Goal: Complete application form: Complete application form

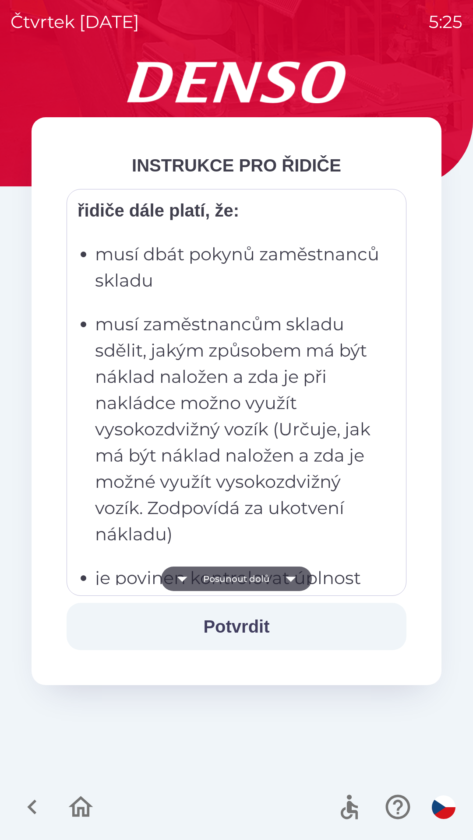
click at [211, 440] on p "musí zaměstnancům skladu sdělit, jakým způsobem má být náklad naložen a zda je …" at bounding box center [239, 429] width 288 height 236
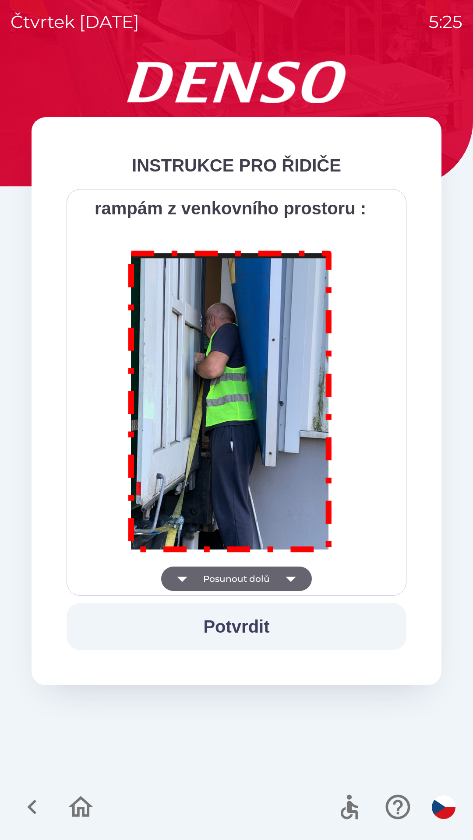
scroll to position [4918, 0]
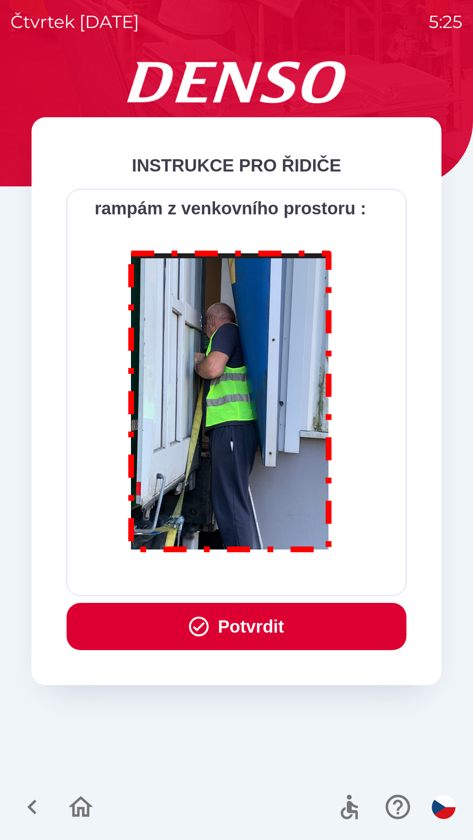
click at [234, 628] on button "Potvrdit" at bounding box center [237, 626] width 340 height 47
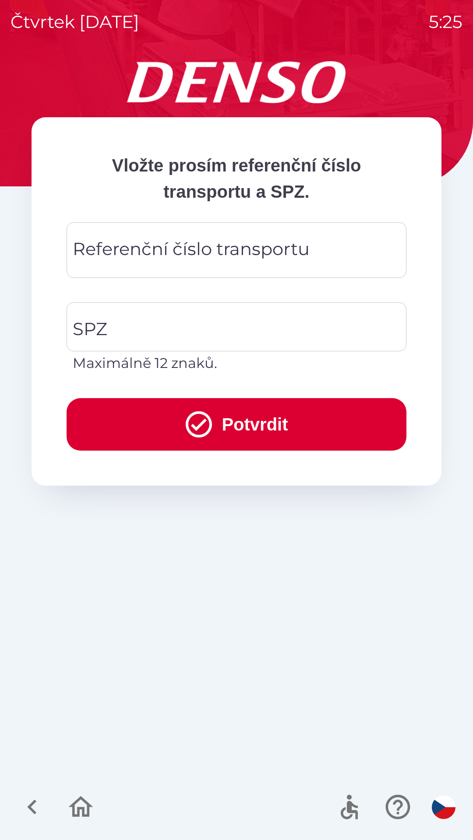
click at [125, 249] on div "Referenční číslo transportu Referenční číslo transportu" at bounding box center [237, 250] width 340 height 56
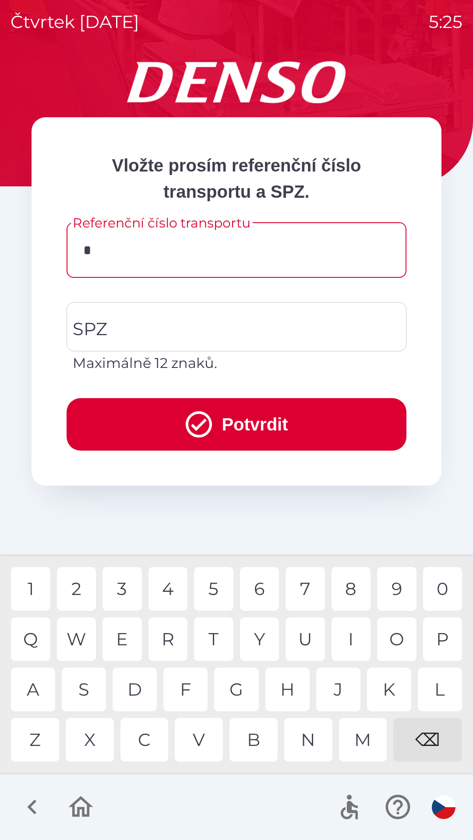
click at [389, 696] on div "K" at bounding box center [389, 690] width 44 height 44
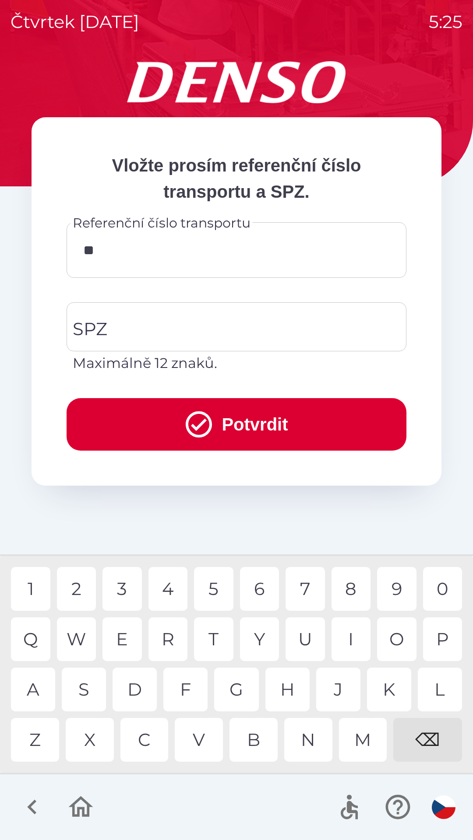
click at [434, 595] on div "0" at bounding box center [442, 589] width 39 height 44
type input "******"
click at [35, 579] on div "1" at bounding box center [30, 589] width 39 height 44
click at [116, 326] on input "SPZ" at bounding box center [229, 326] width 319 height 41
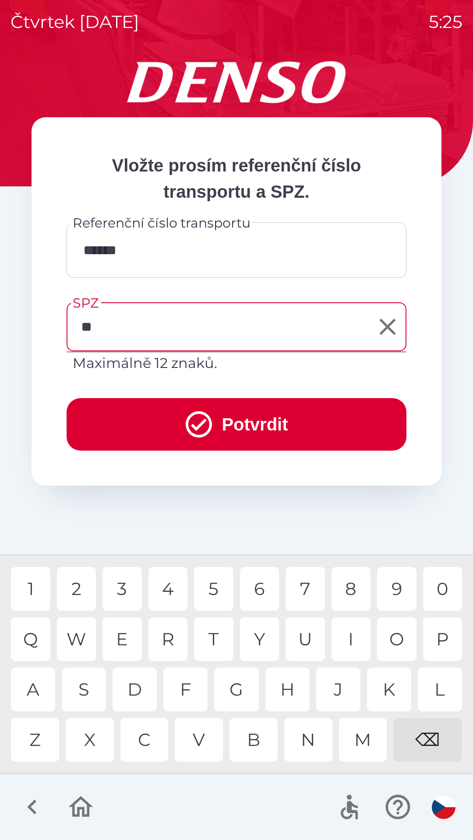
click at [79, 690] on div "S" at bounding box center [84, 690] width 44 height 44
type input "*******"
click at [76, 587] on div "2" at bounding box center [76, 589] width 39 height 44
click at [130, 419] on button "Potvrdit" at bounding box center [237, 424] width 340 height 53
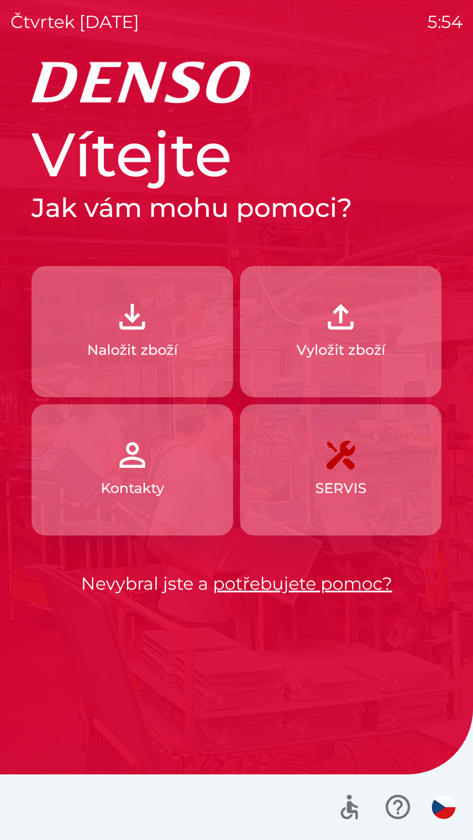
click at [445, 809] on img "button" at bounding box center [444, 808] width 24 height 24
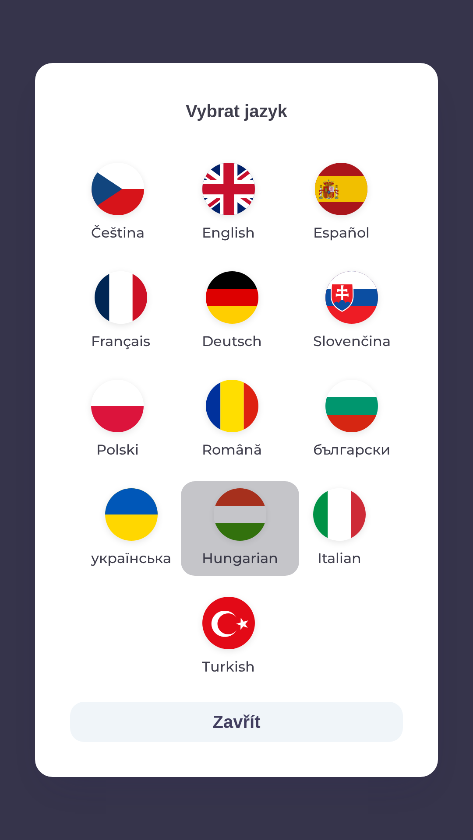
click at [241, 526] on img "button" at bounding box center [240, 514] width 53 height 53
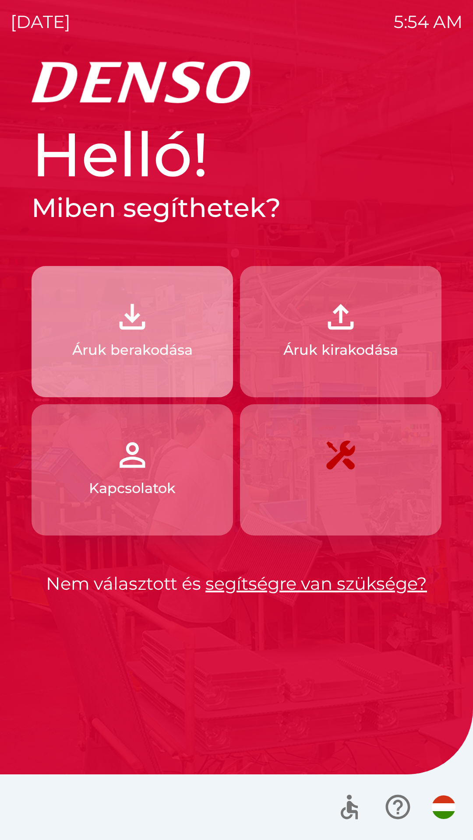
click at [150, 348] on p "Áruk berakodása" at bounding box center [132, 350] width 120 height 21
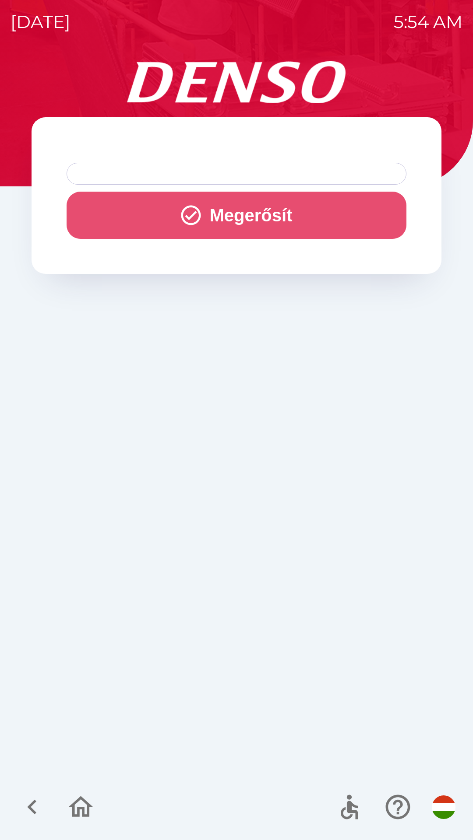
click at [246, 219] on button "Megerősít" at bounding box center [237, 215] width 340 height 47
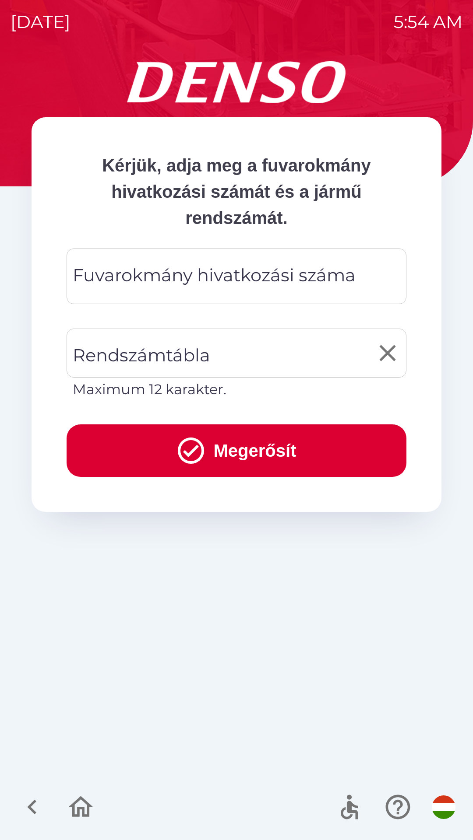
click at [171, 351] on div "Rendszámtábla Rendszámtábla Maximum 12 karakter." at bounding box center [237, 364] width 340 height 71
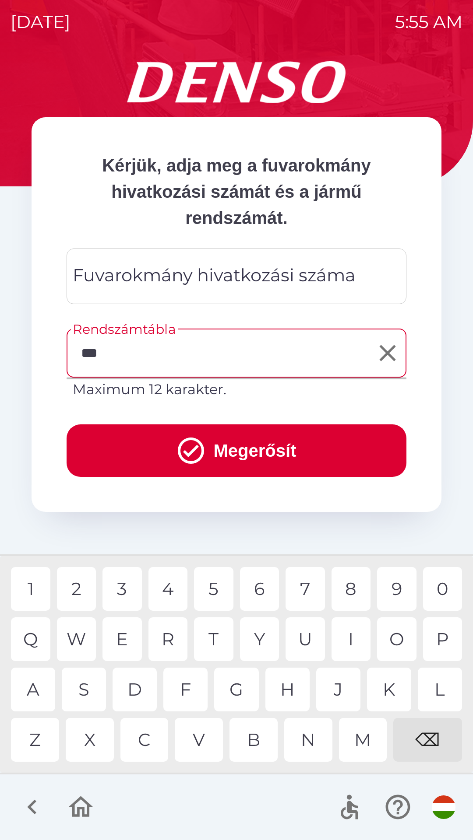
click at [91, 741] on div "X" at bounding box center [90, 740] width 48 height 44
click at [261, 590] on div "6" at bounding box center [259, 589] width 39 height 44
type input "******"
click at [234, 456] on button "Megerősít" at bounding box center [237, 451] width 340 height 53
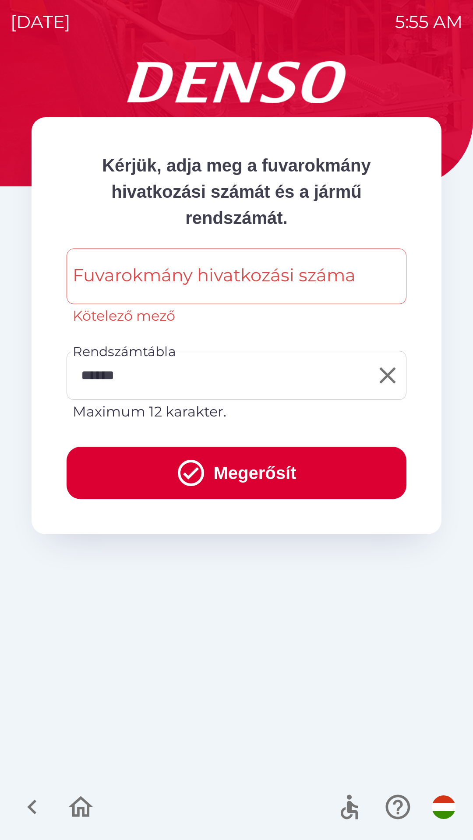
click at [161, 277] on div "Fuvarokmány hivatkozási száma Fuvarokmány hivatkozási száma Kötelező mező" at bounding box center [237, 288] width 340 height 78
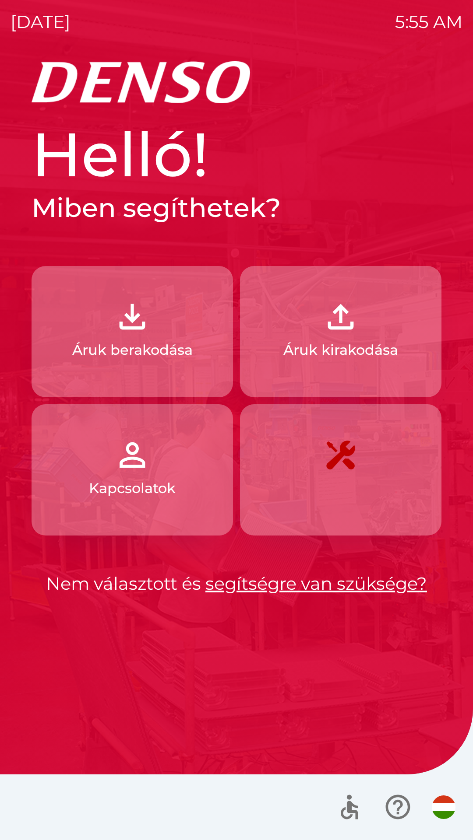
click at [156, 346] on p "Áruk berakodása" at bounding box center [132, 350] width 120 height 21
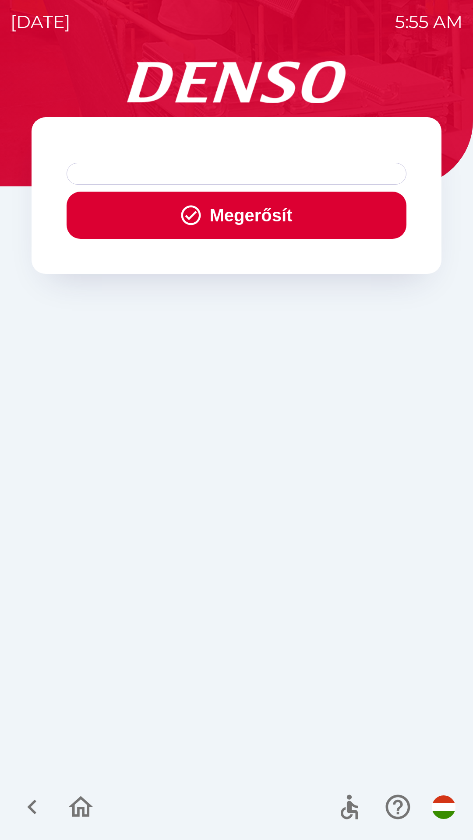
click at [245, 217] on button "Megerősít" at bounding box center [237, 215] width 340 height 47
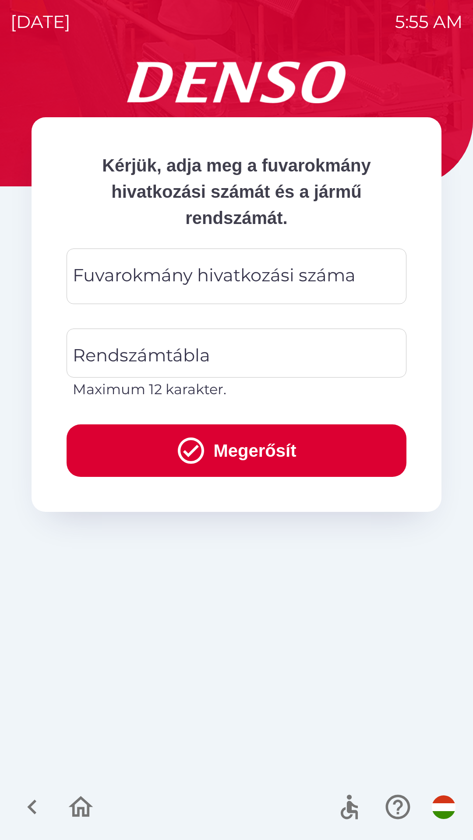
click at [151, 281] on div "Fuvarokmány hivatkozási száma Fuvarokmány hivatkozási száma" at bounding box center [237, 277] width 340 height 56
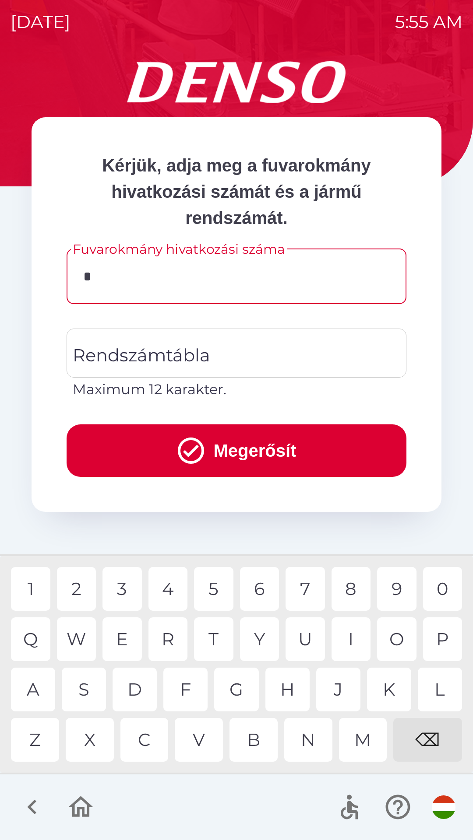
click at [148, 745] on div "C" at bounding box center [144, 740] width 48 height 44
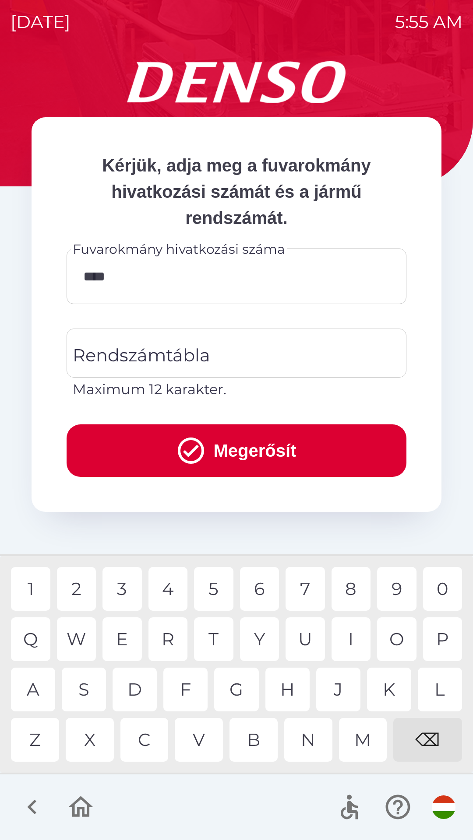
click at [440, 590] on div "0" at bounding box center [442, 589] width 39 height 44
type input "******"
click at [154, 355] on div "Rendszámtábla Rendszámtábla Maximum 12 karakter." at bounding box center [237, 364] width 340 height 71
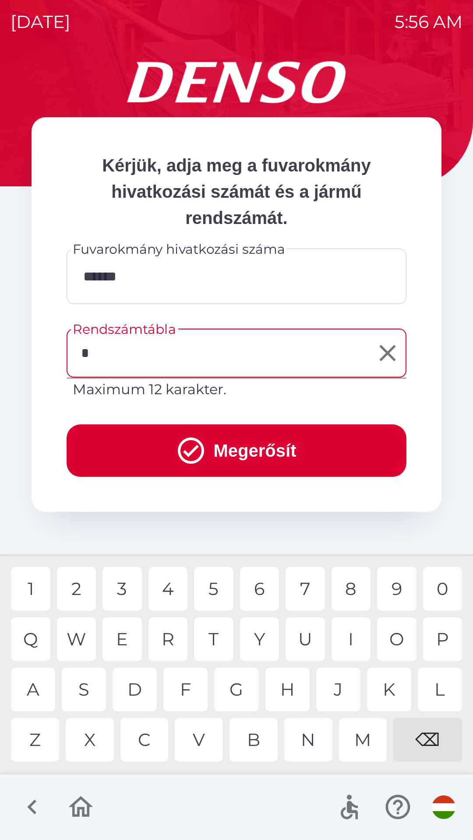
click at [437, 637] on div "P" at bounding box center [442, 640] width 39 height 44
click at [304, 587] on div "7" at bounding box center [304, 589] width 39 height 44
type input "******"
click at [231, 450] on button "Megerősít" at bounding box center [237, 451] width 340 height 53
